Goal: Information Seeking & Learning: Learn about a topic

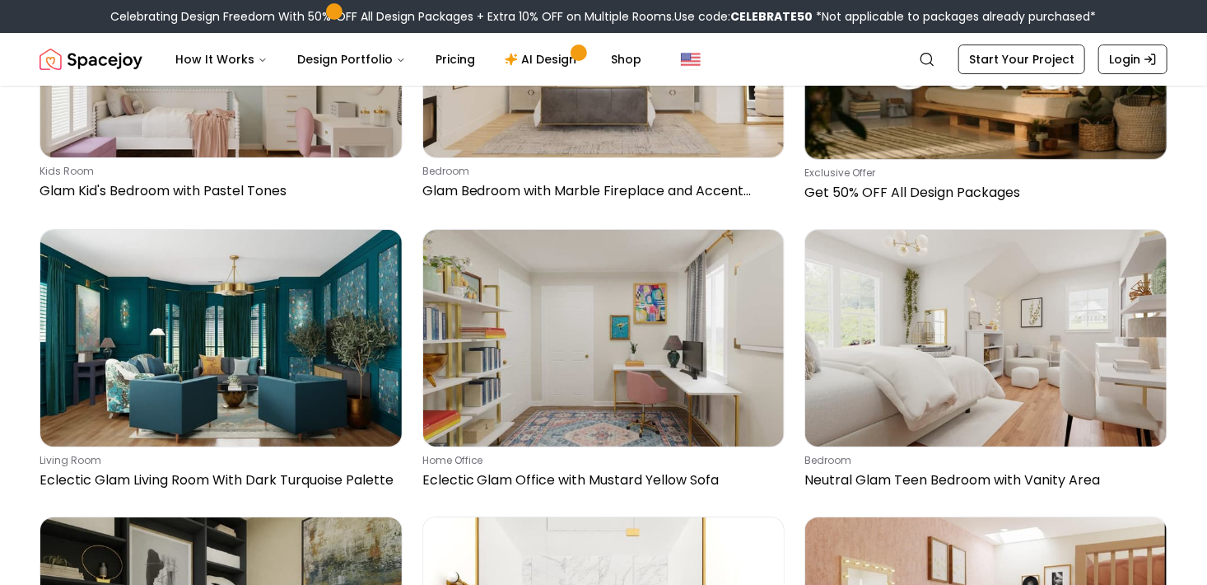
scroll to position [2882, 0]
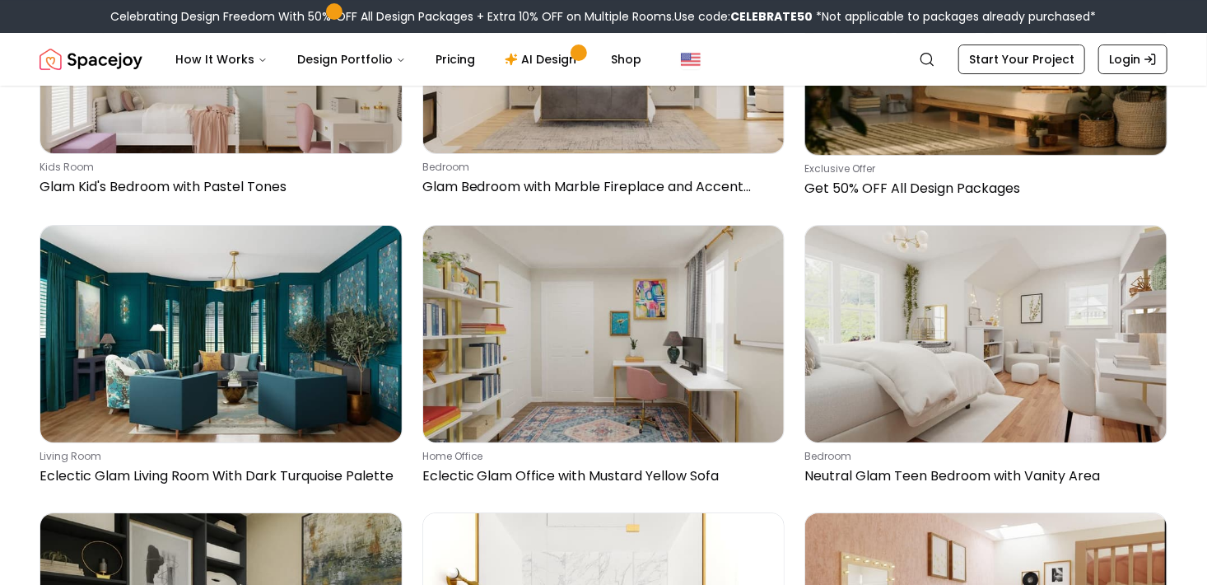
click at [263, 340] on img at bounding box center [221, 334] width 362 height 217
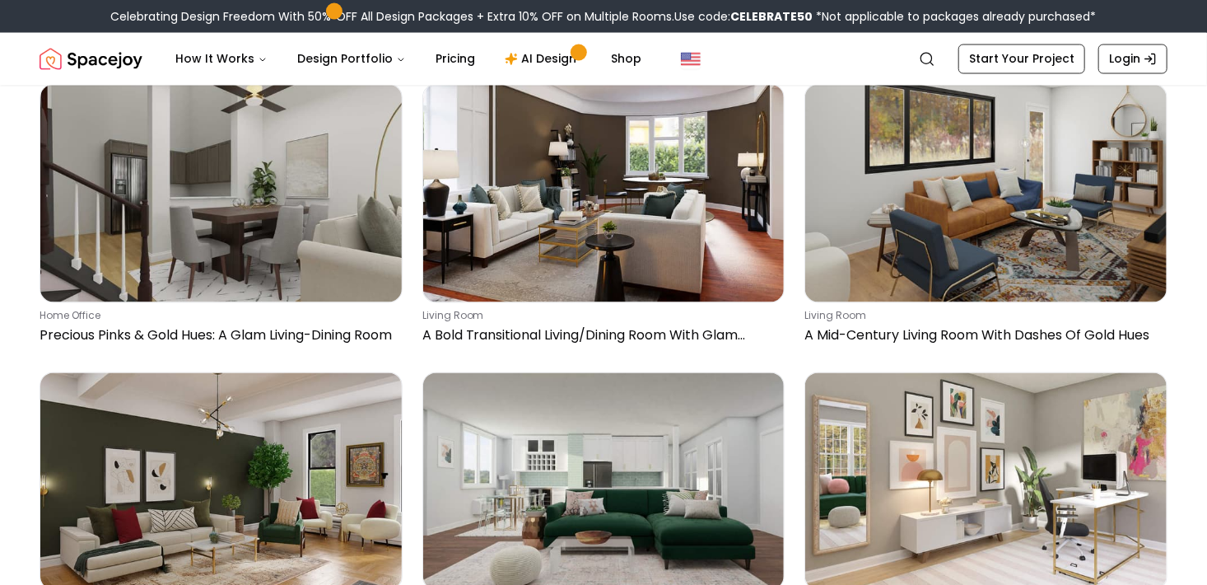
scroll to position [10788, 0]
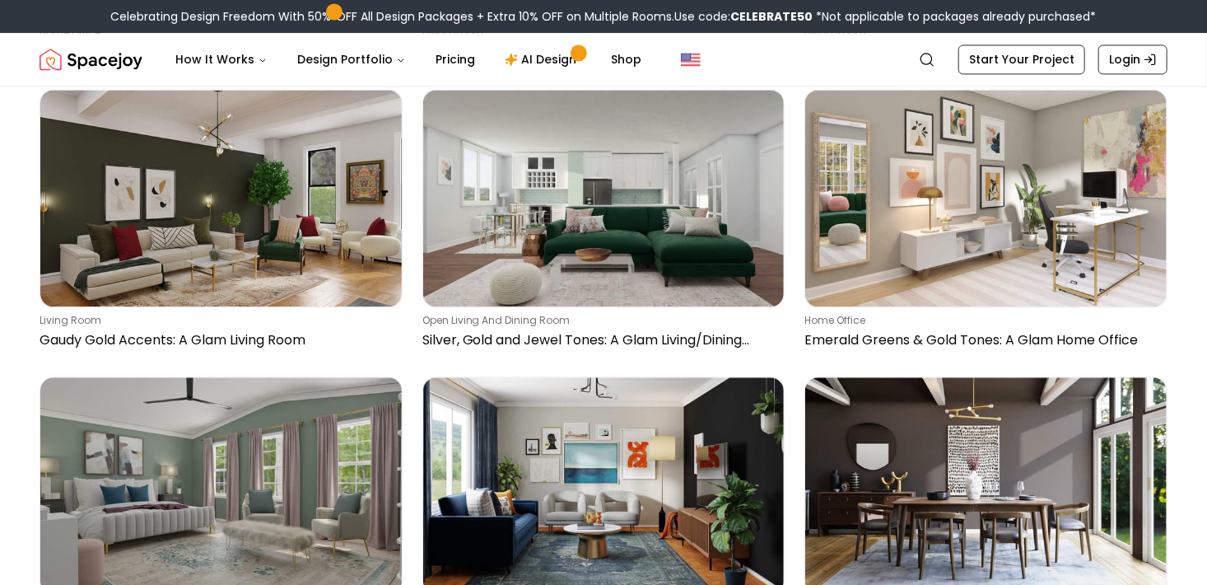
click at [979, 259] on img at bounding box center [986, 198] width 362 height 217
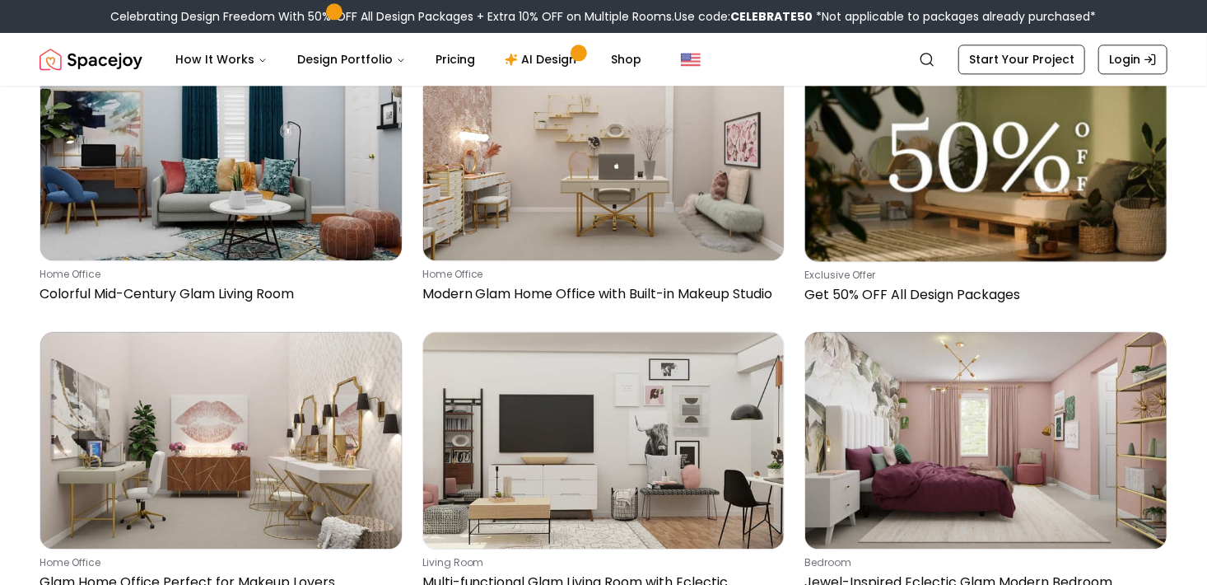
scroll to position [13999, 0]
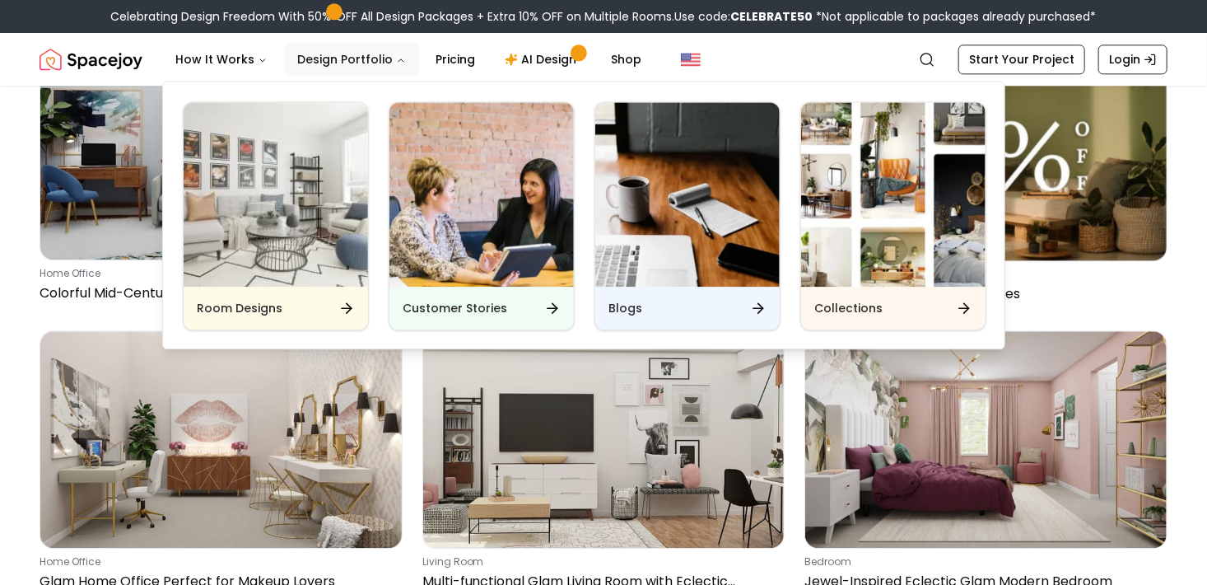
click at [396, 61] on icon "Main" at bounding box center [401, 60] width 10 height 10
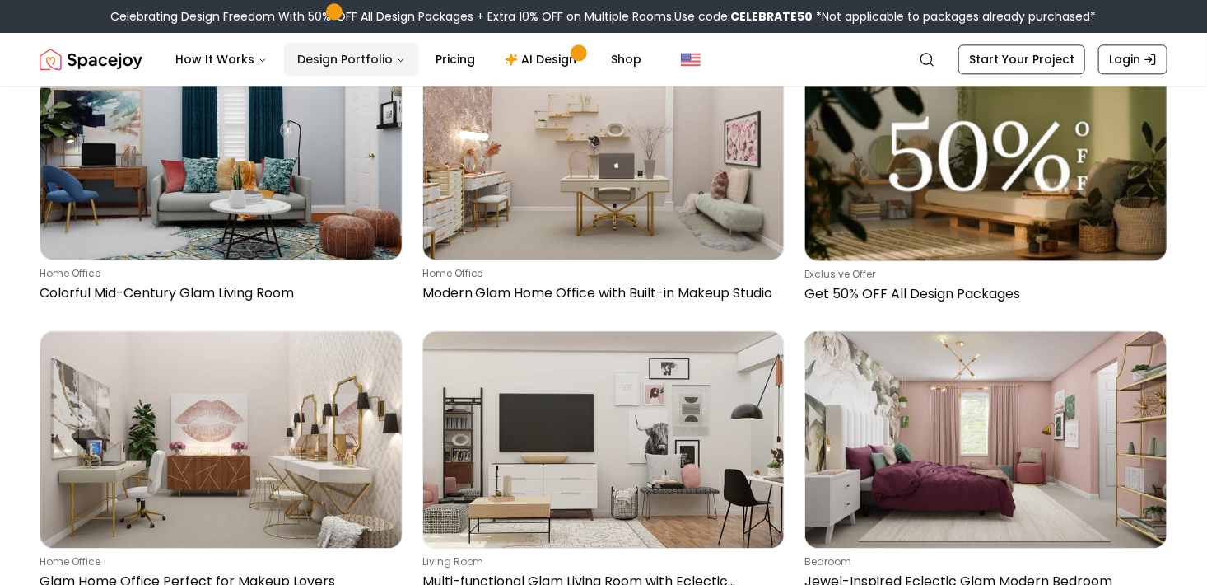
click at [377, 58] on button "Design Portfolio" at bounding box center [351, 59] width 135 height 33
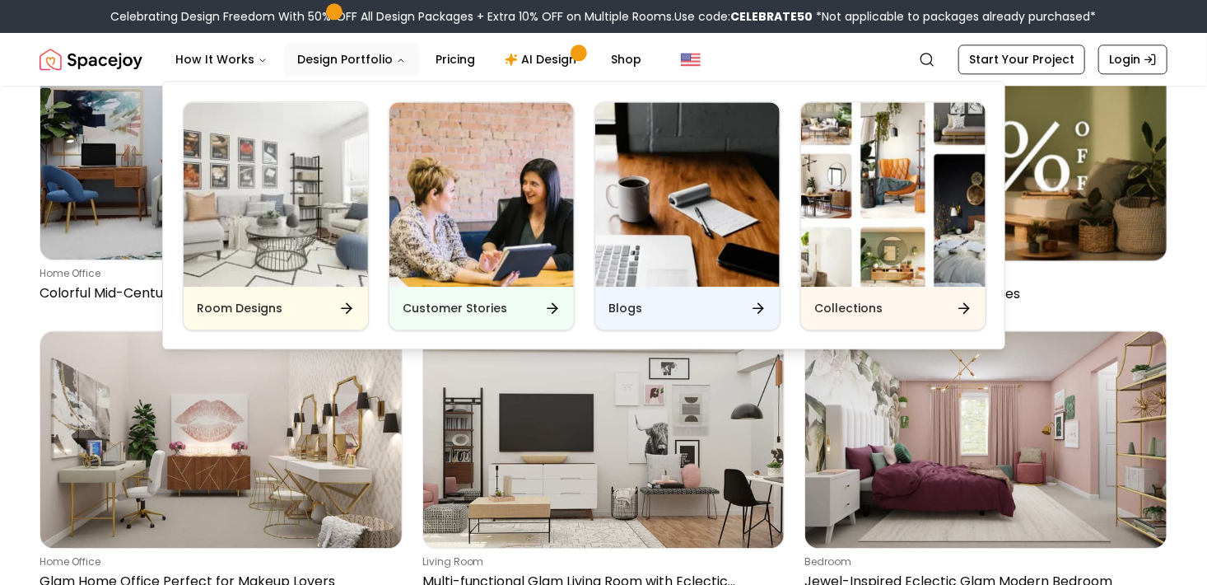
click at [918, 301] on div "Collections" at bounding box center [893, 308] width 184 height 43
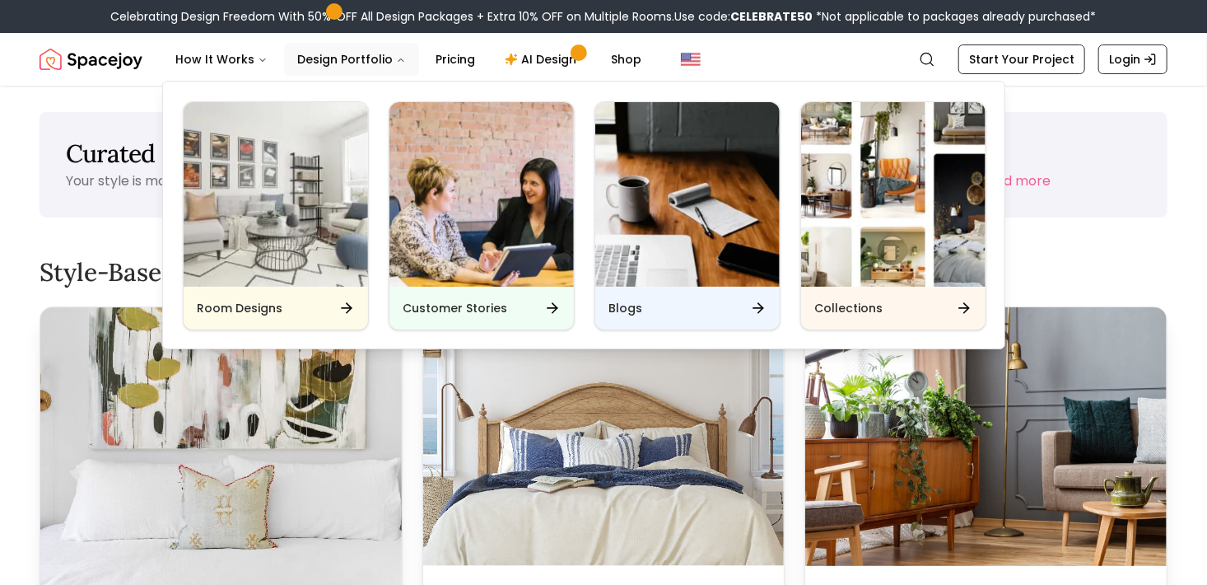
click at [968, 311] on icon "Main" at bounding box center [964, 308] width 16 height 16
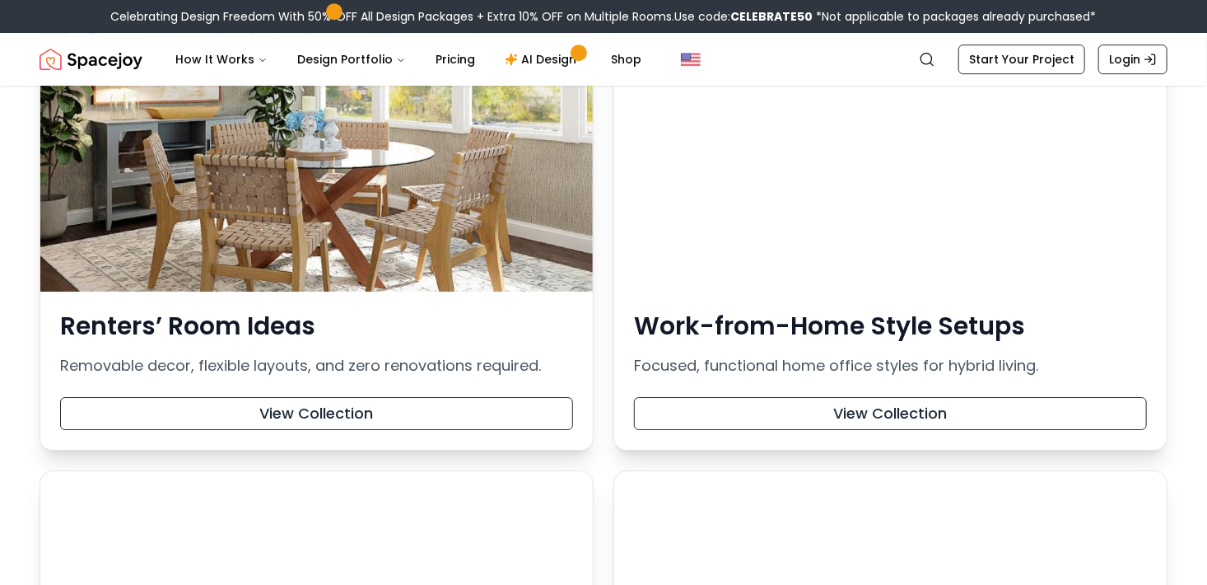
scroll to position [2553, 0]
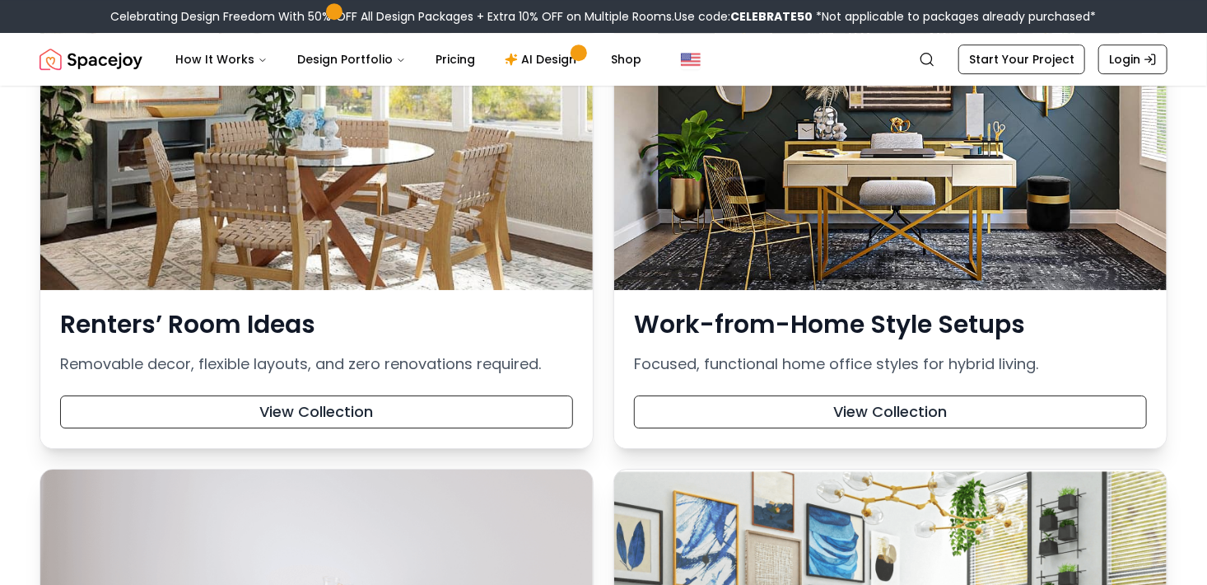
click at [918, 426] on button "View Collection" at bounding box center [890, 411] width 513 height 33
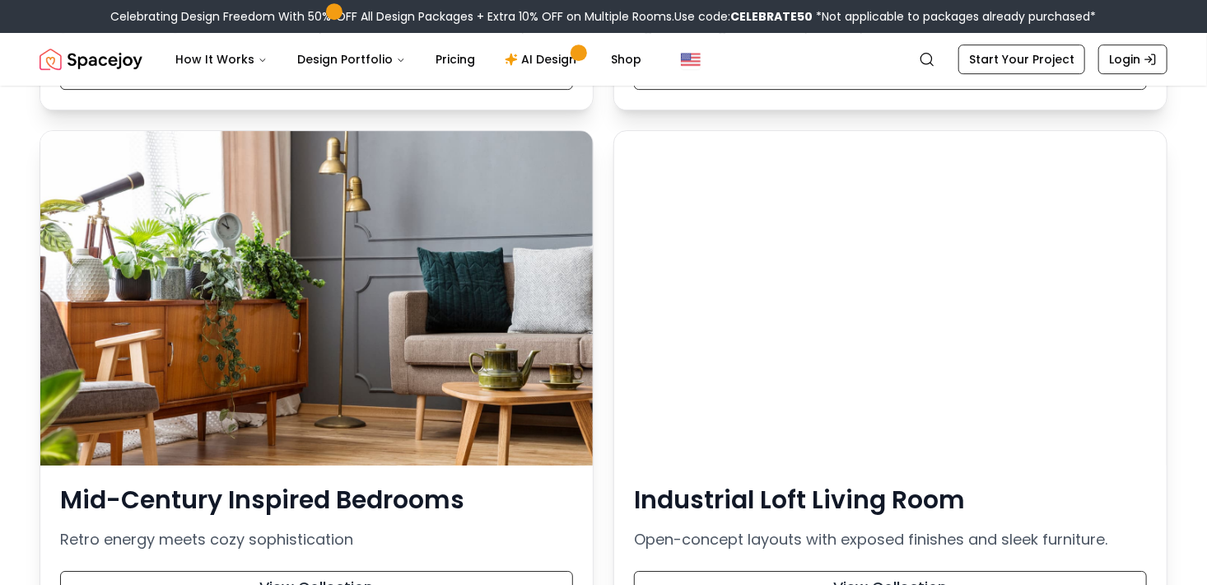
scroll to position [5682, 0]
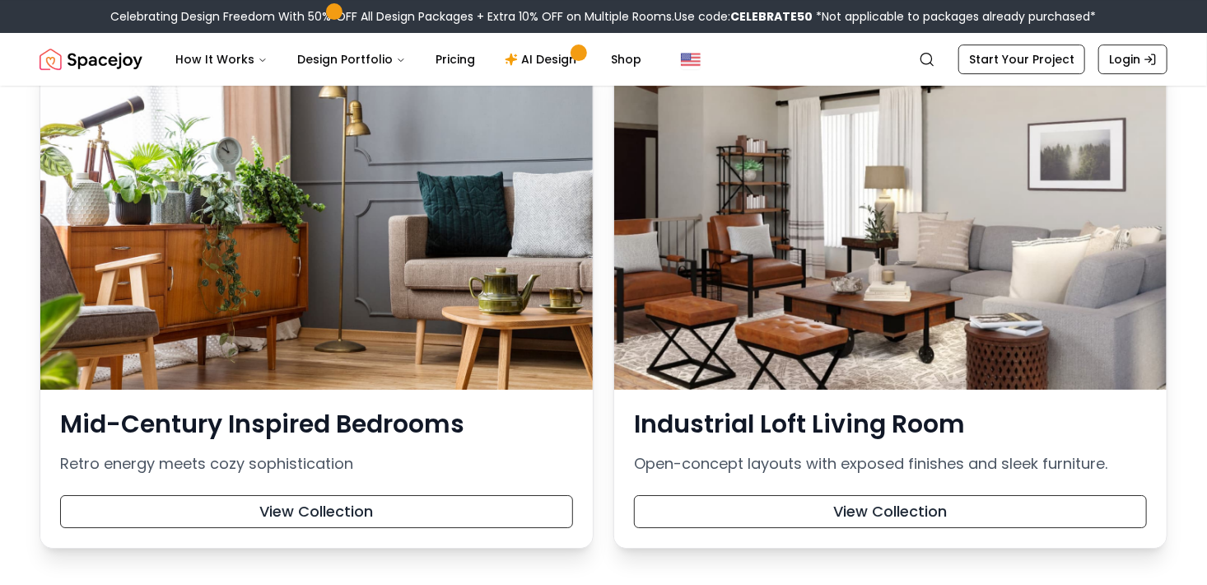
click at [346, 417] on h3 "Mid-Century Inspired Bedrooms" at bounding box center [316, 424] width 513 height 30
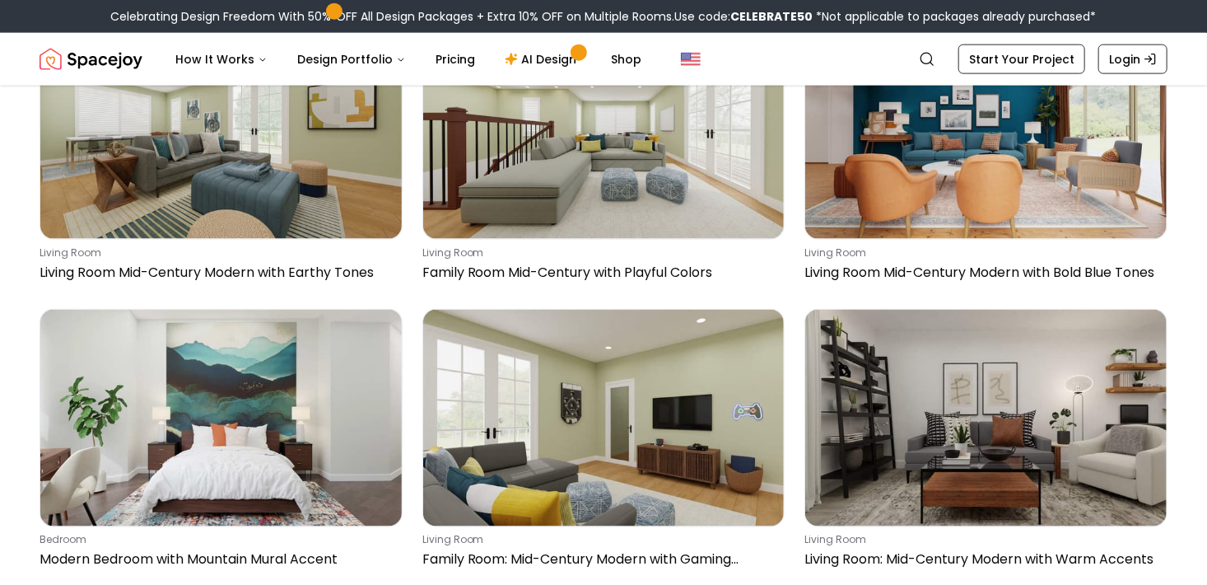
scroll to position [659, 0]
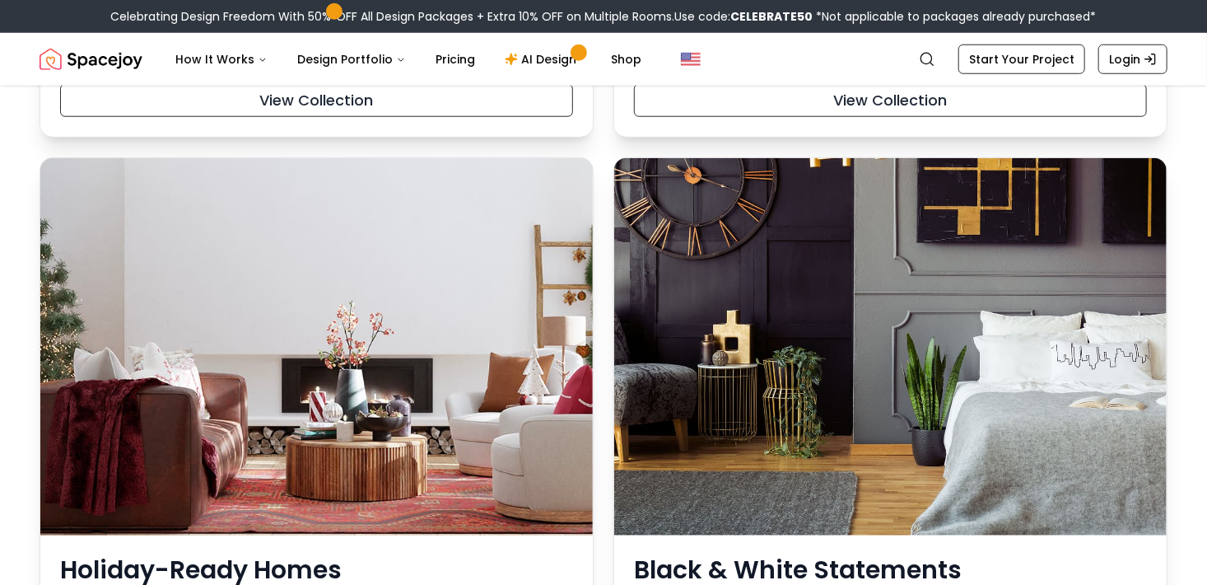
scroll to position [6341, 0]
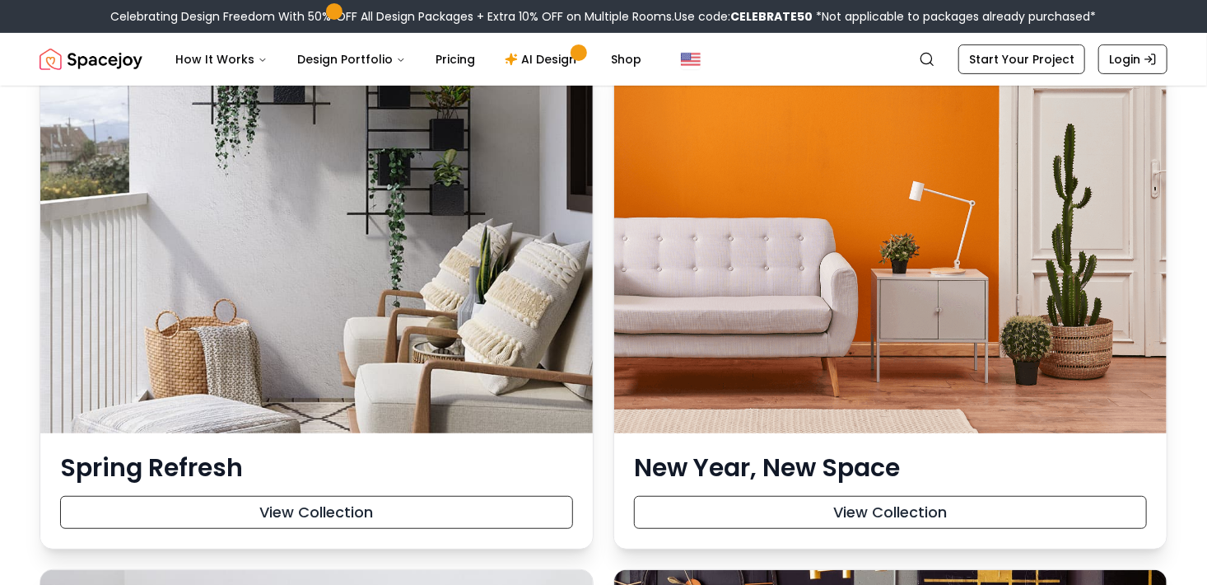
click at [868, 520] on button "View Collection" at bounding box center [890, 512] width 513 height 33
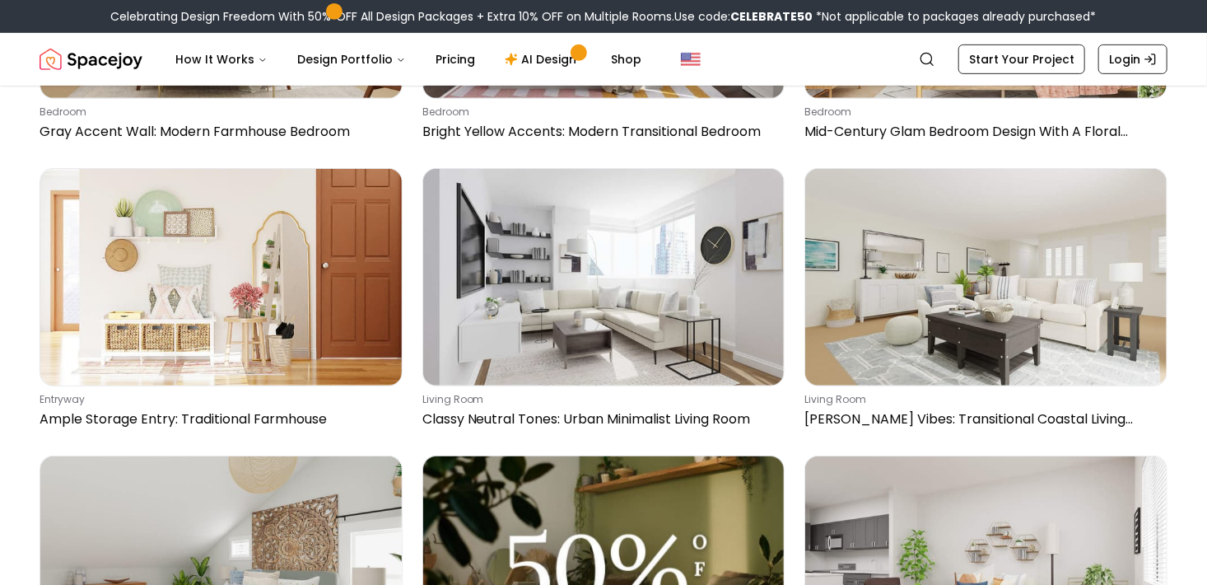
scroll to position [12682, 0]
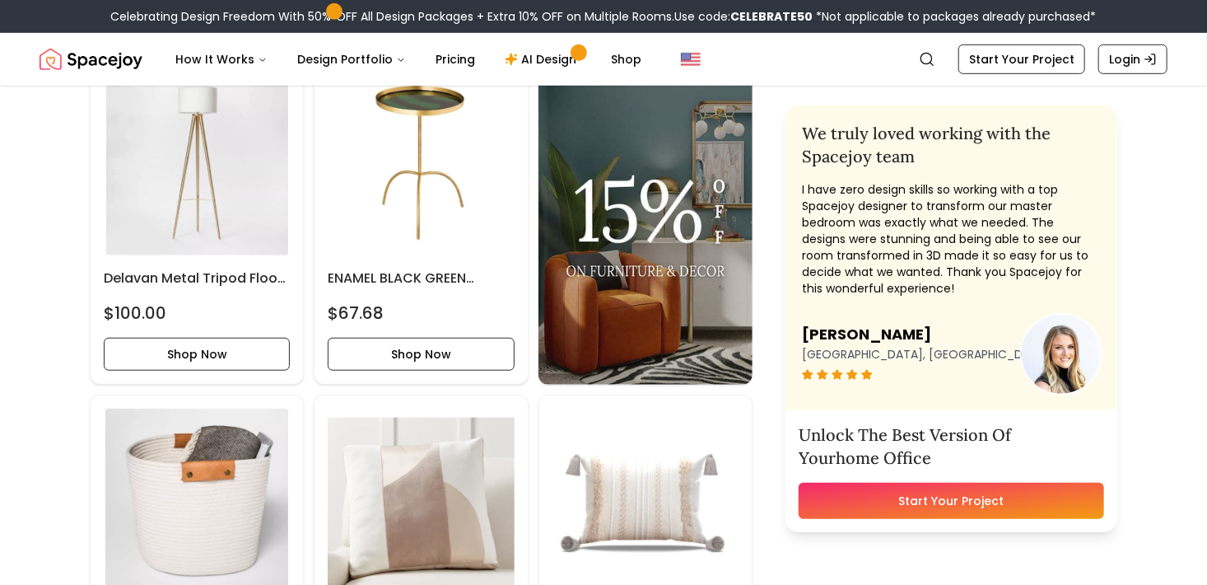
scroll to position [3623, 0]
